Goal: Task Accomplishment & Management: Manage account settings

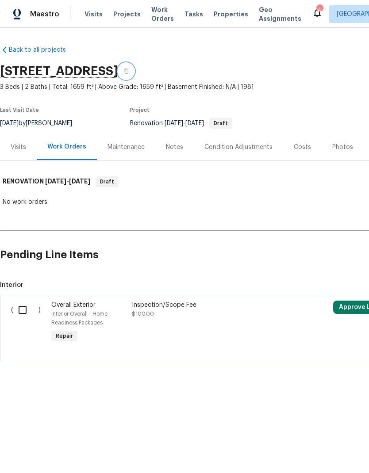
click at [134, 68] on button "button" at bounding box center [126, 71] width 16 height 16
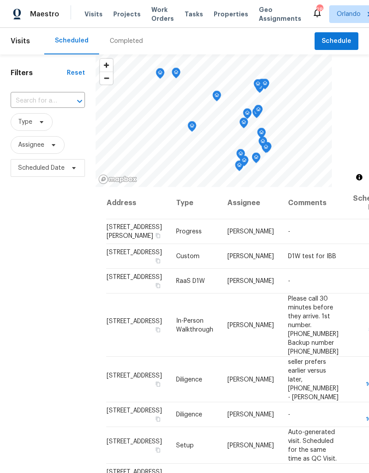
click at [76, 105] on icon "Open" at bounding box center [79, 101] width 11 height 11
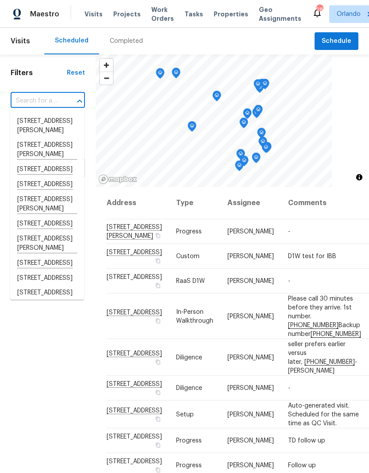
click at [59, 102] on input "text" at bounding box center [35, 101] width 49 height 14
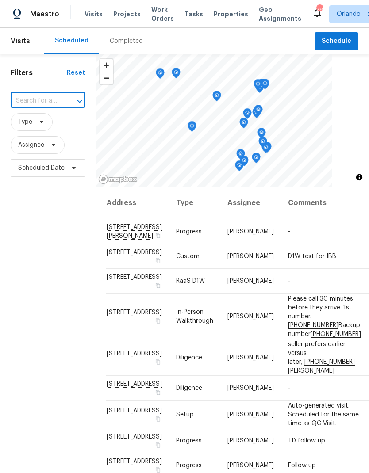
paste input "412 Bridle Path, Casselberry, FL 32707"
type input "412 Bridle Path, Casselberry, FL 32707"
click at [53, 125] on li "412 Bridle Path, Casselberry, FL 32707" at bounding box center [47, 121] width 74 height 15
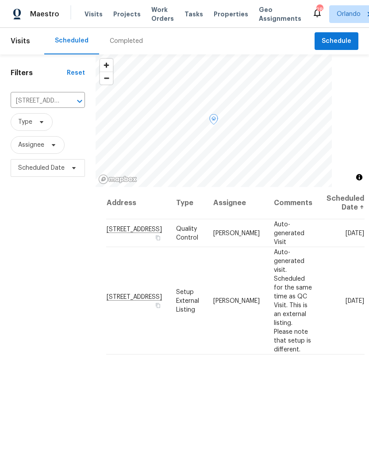
click at [0, 0] on span at bounding box center [0, 0] width 0 height 0
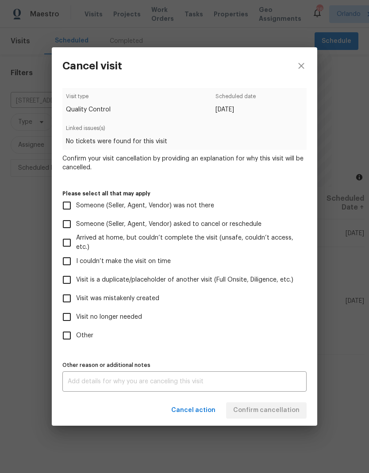
click at [133, 319] on span "Visit no longer needed" at bounding box center [109, 316] width 66 height 9
click at [76, 319] on input "Visit no longer needed" at bounding box center [66, 317] width 19 height 19
checkbox input "true"
click at [143, 296] on span "Visit was mistakenly created" at bounding box center [117, 298] width 83 height 9
click at [76, 296] on input "Visit was mistakenly created" at bounding box center [66, 298] width 19 height 19
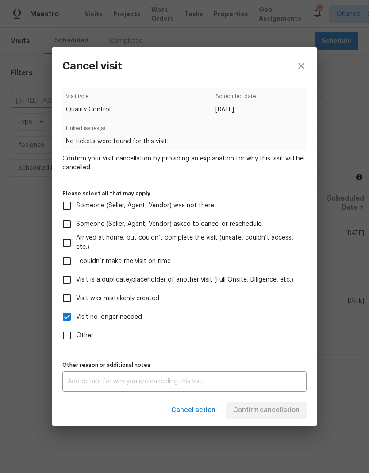
checkbox input "true"
click at [134, 316] on span "Visit no longer needed" at bounding box center [109, 316] width 66 height 9
click at [76, 316] on input "Visit no longer needed" at bounding box center [66, 317] width 19 height 19
checkbox input "false"
click at [274, 414] on span "Confirm cancellation" at bounding box center [266, 410] width 66 height 11
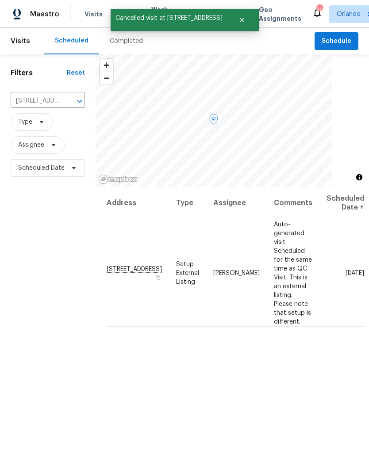
click at [0, 0] on icon at bounding box center [0, 0] width 0 height 0
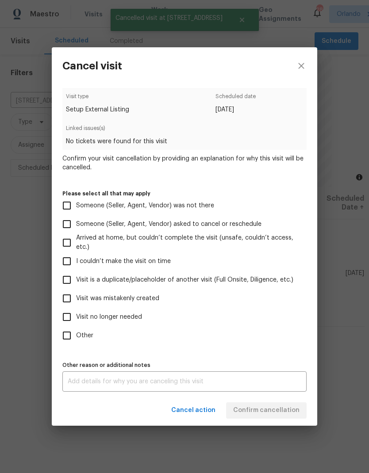
click at [151, 306] on label "Visit was mistakenly created" at bounding box center [178, 298] width 242 height 19
click at [76, 306] on input "Visit was mistakenly created" at bounding box center [66, 298] width 19 height 19
checkbox input "true"
click at [265, 416] on span "Confirm cancellation" at bounding box center [266, 410] width 66 height 11
